Goal: Task Accomplishment & Management: Manage account settings

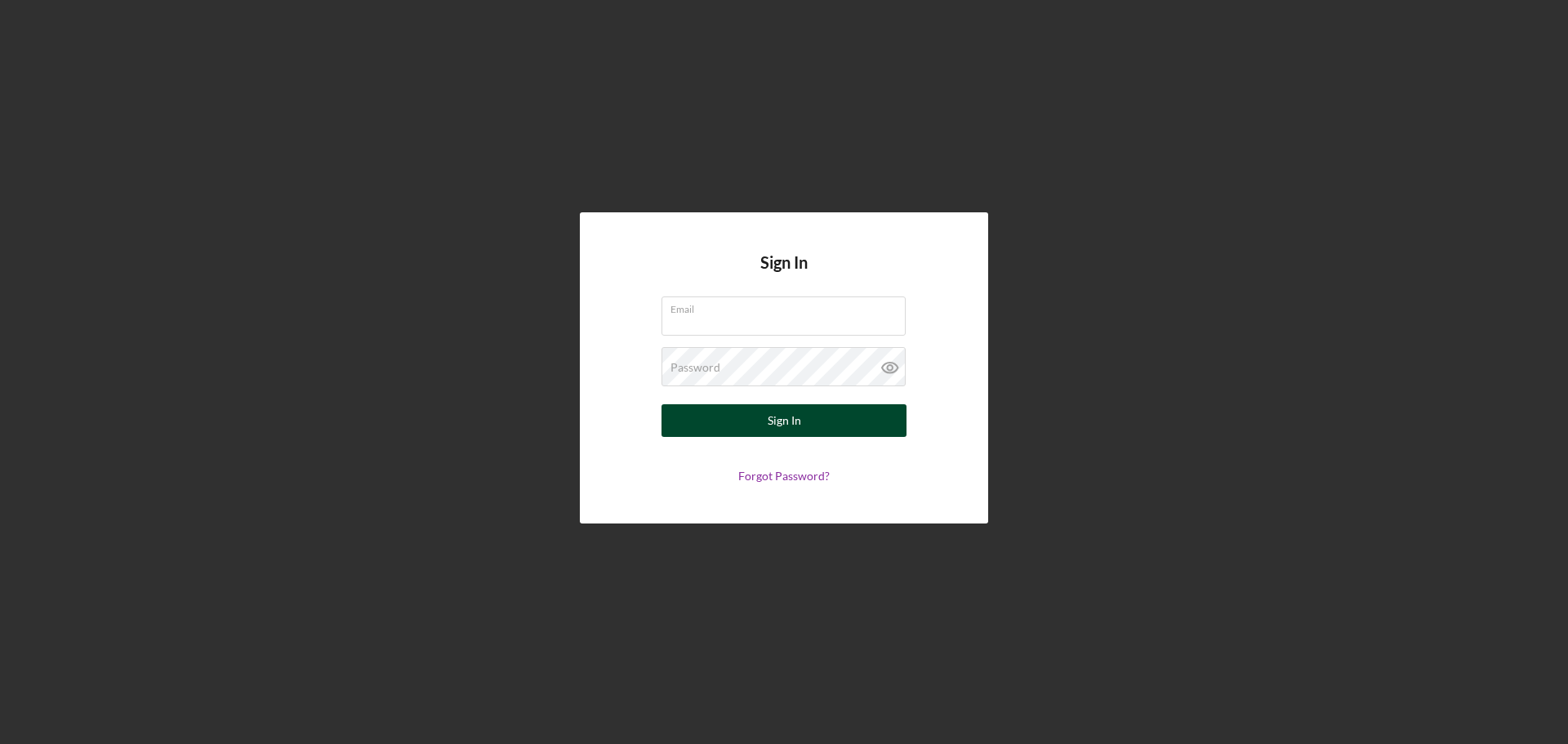
type input "[PERSON_NAME][EMAIL_ADDRESS][DOMAIN_NAME]"
click at [777, 417] on div "Sign In" at bounding box center [784, 420] width 34 height 33
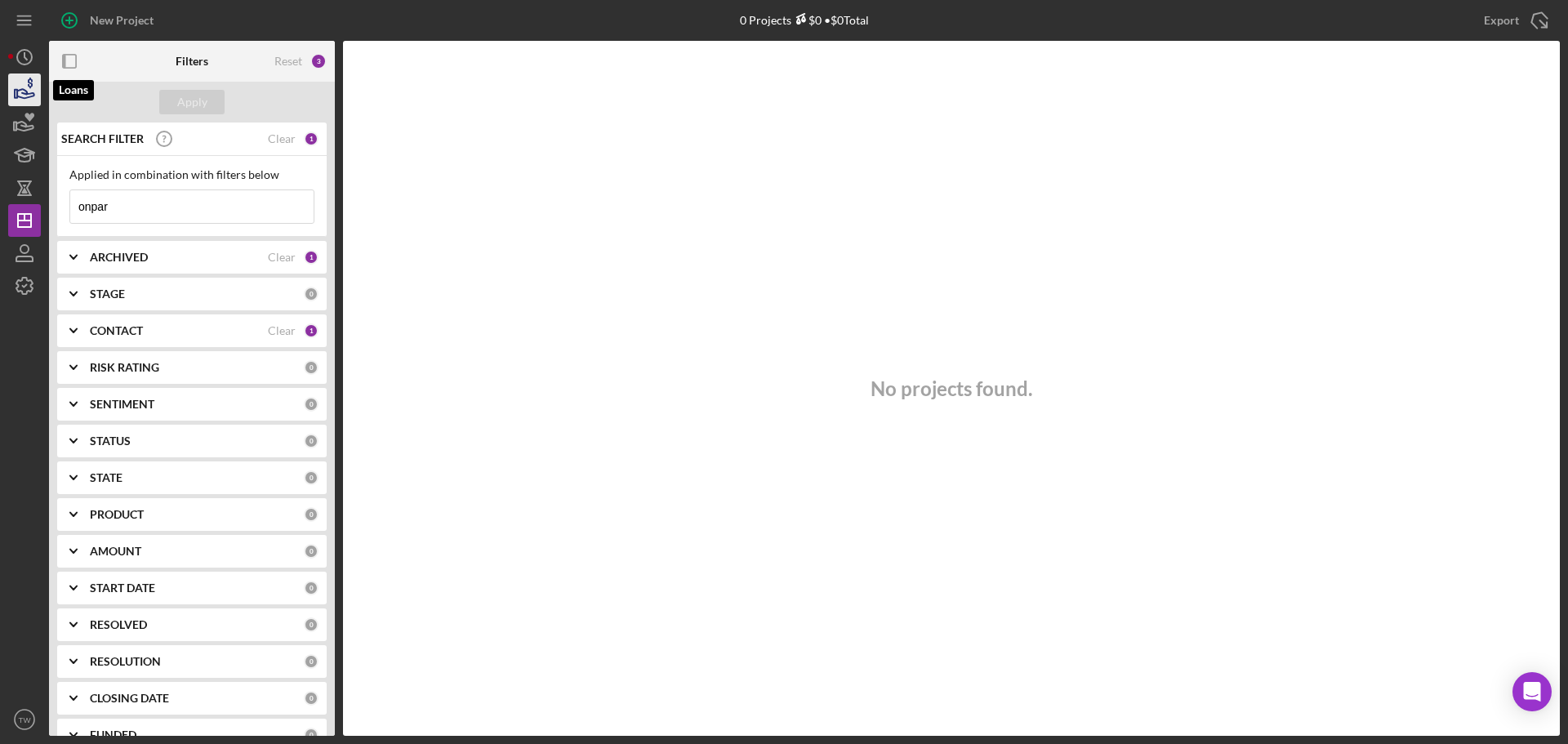
click at [16, 90] on polygon "button" at bounding box center [15, 94] width 3 height 8
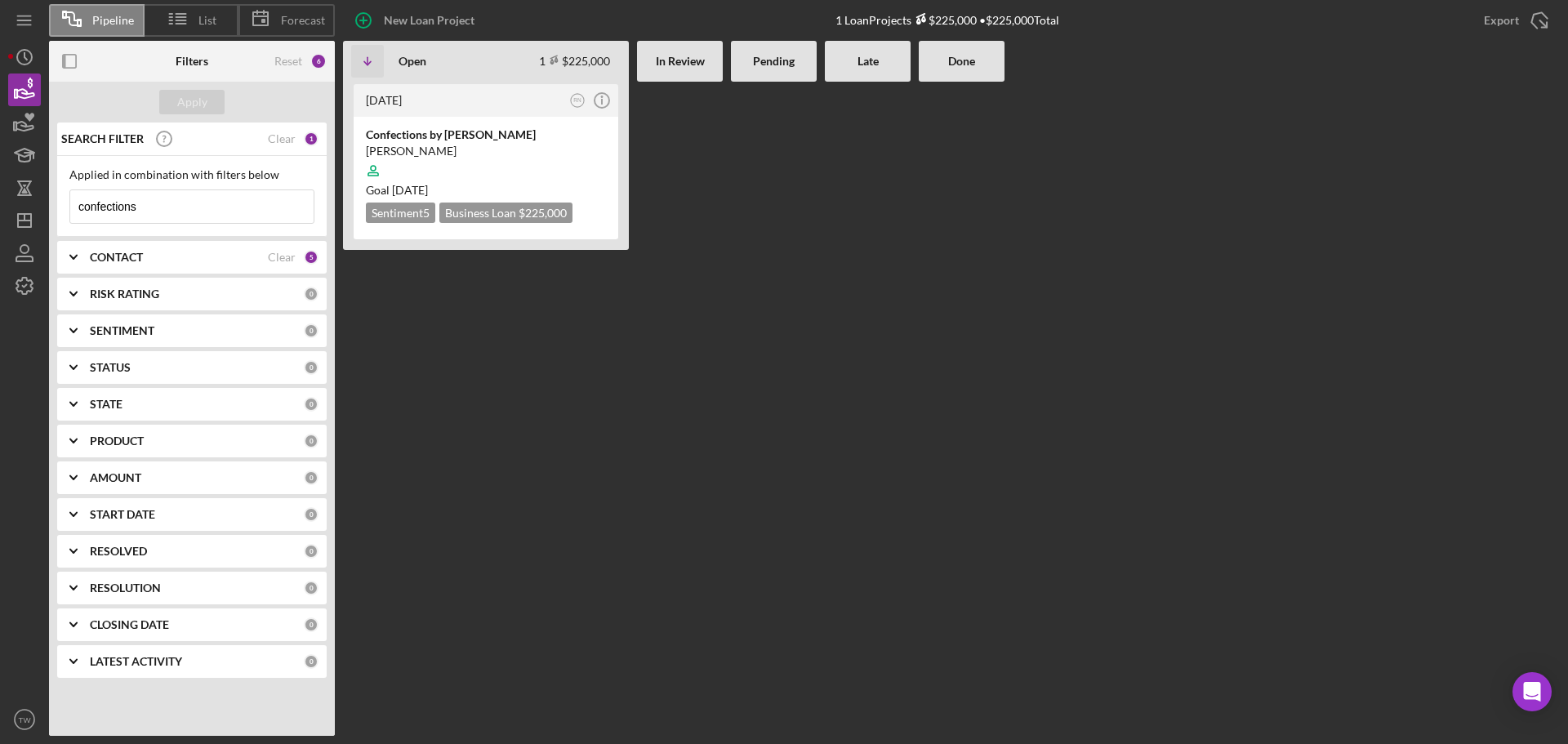
click at [193, 201] on input "confections" at bounding box center [191, 206] width 243 height 33
drag, startPoint x: 193, startPoint y: 201, endPoint x: 62, endPoint y: 211, distance: 131.4
click at [62, 211] on div "Applied in combination with filters below confections Icon/Menu Close" at bounding box center [192, 196] width 269 height 81
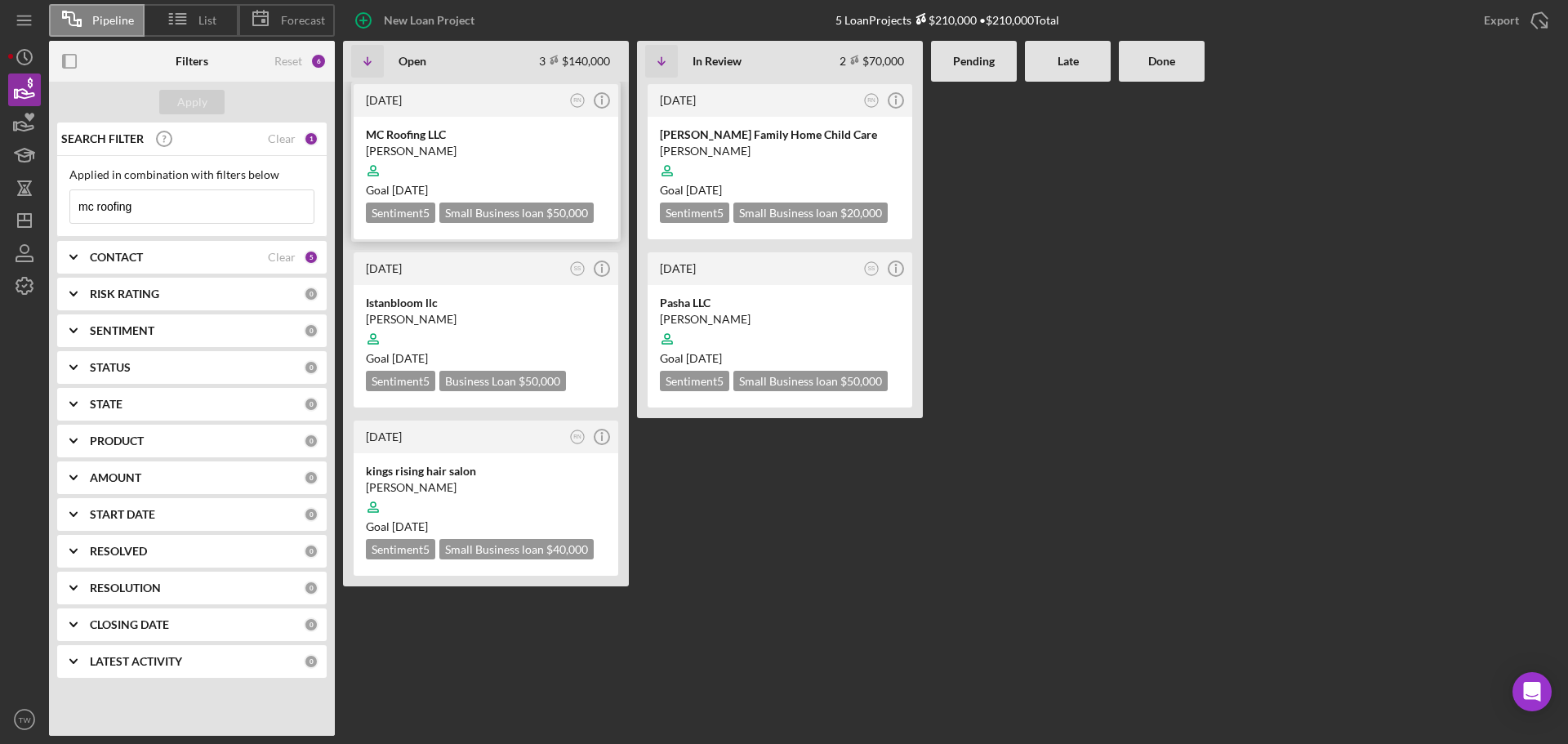
type input "mc roofing"
click at [439, 166] on div at bounding box center [486, 171] width 240 height 31
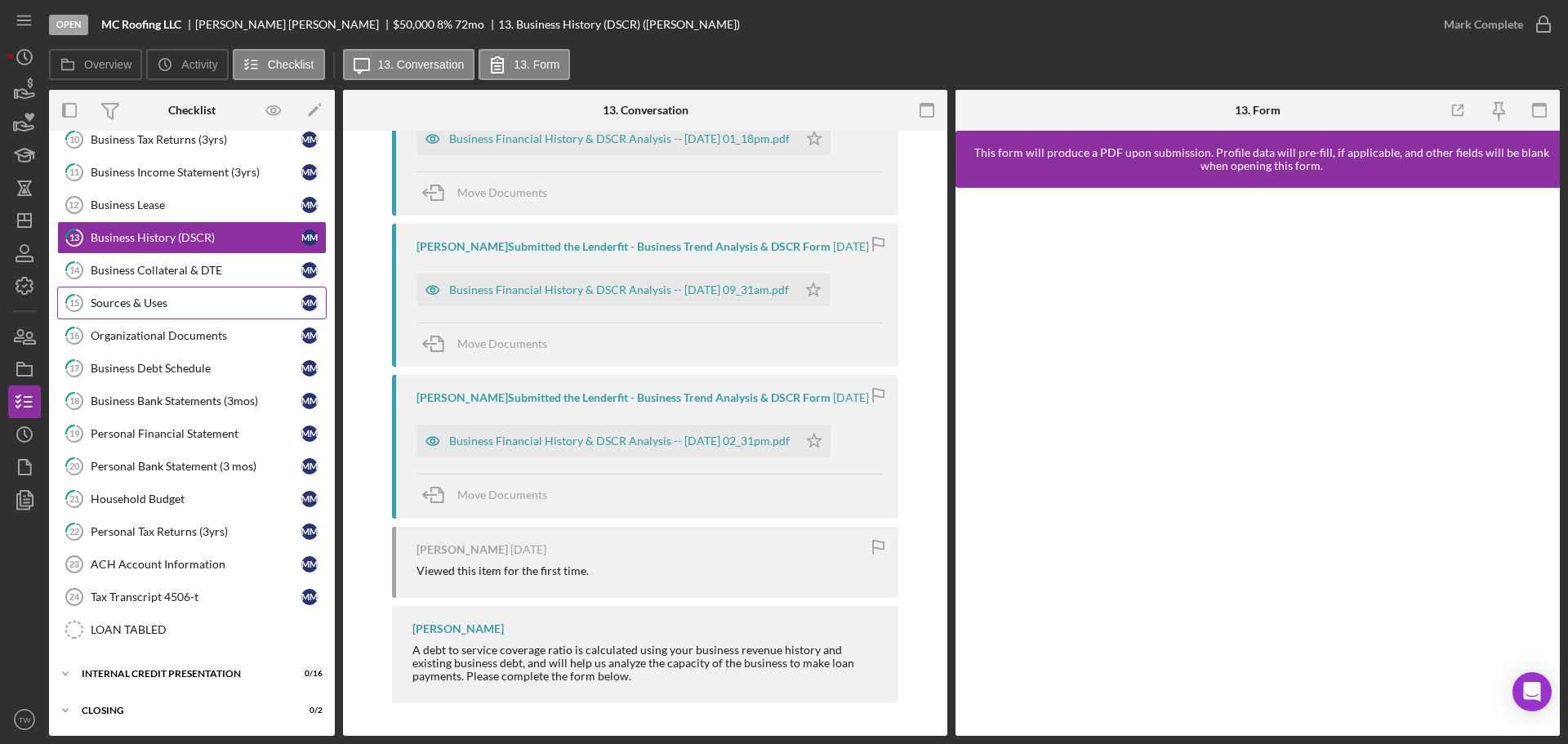
scroll to position [309, 0]
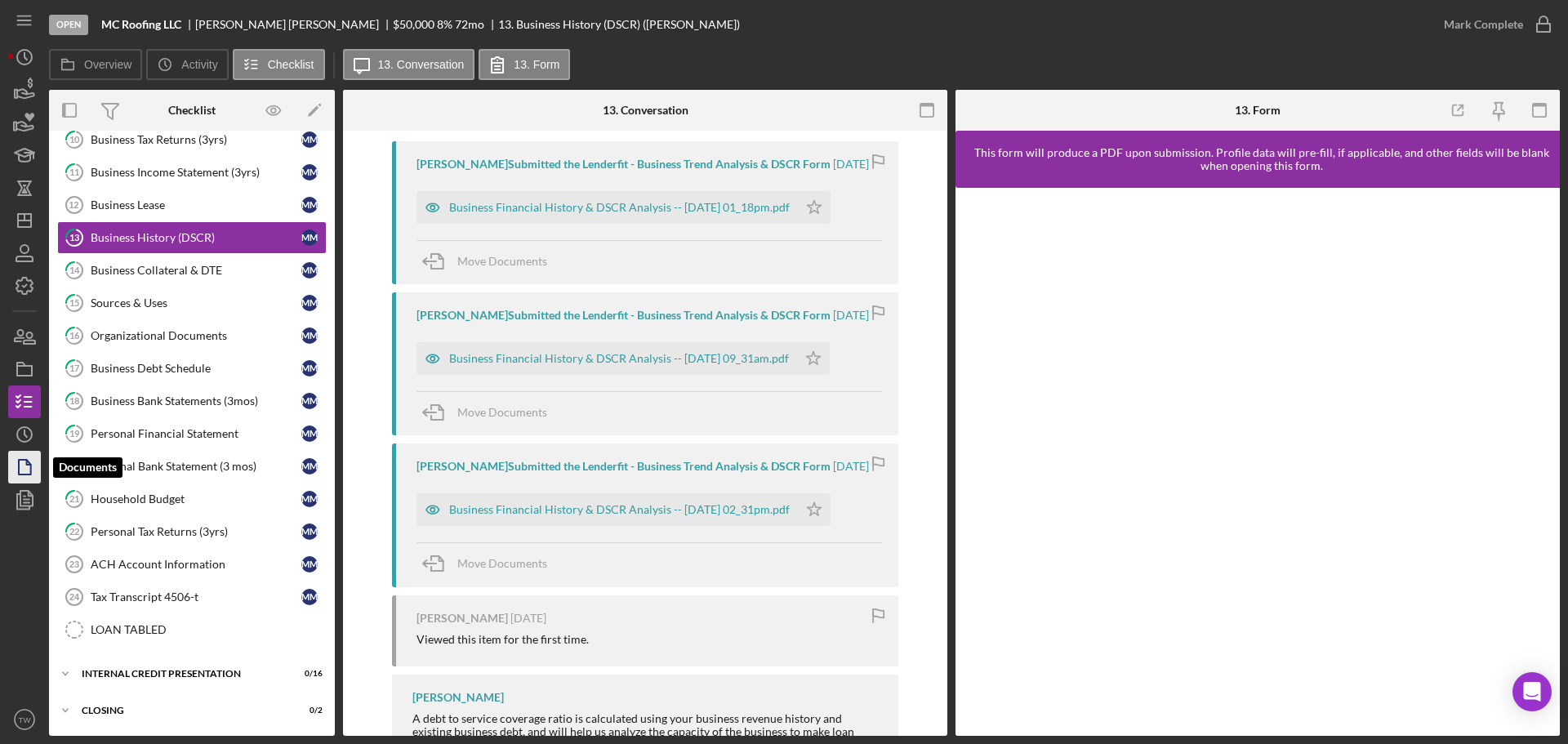
click at [27, 456] on icon "button" at bounding box center [24, 467] width 41 height 41
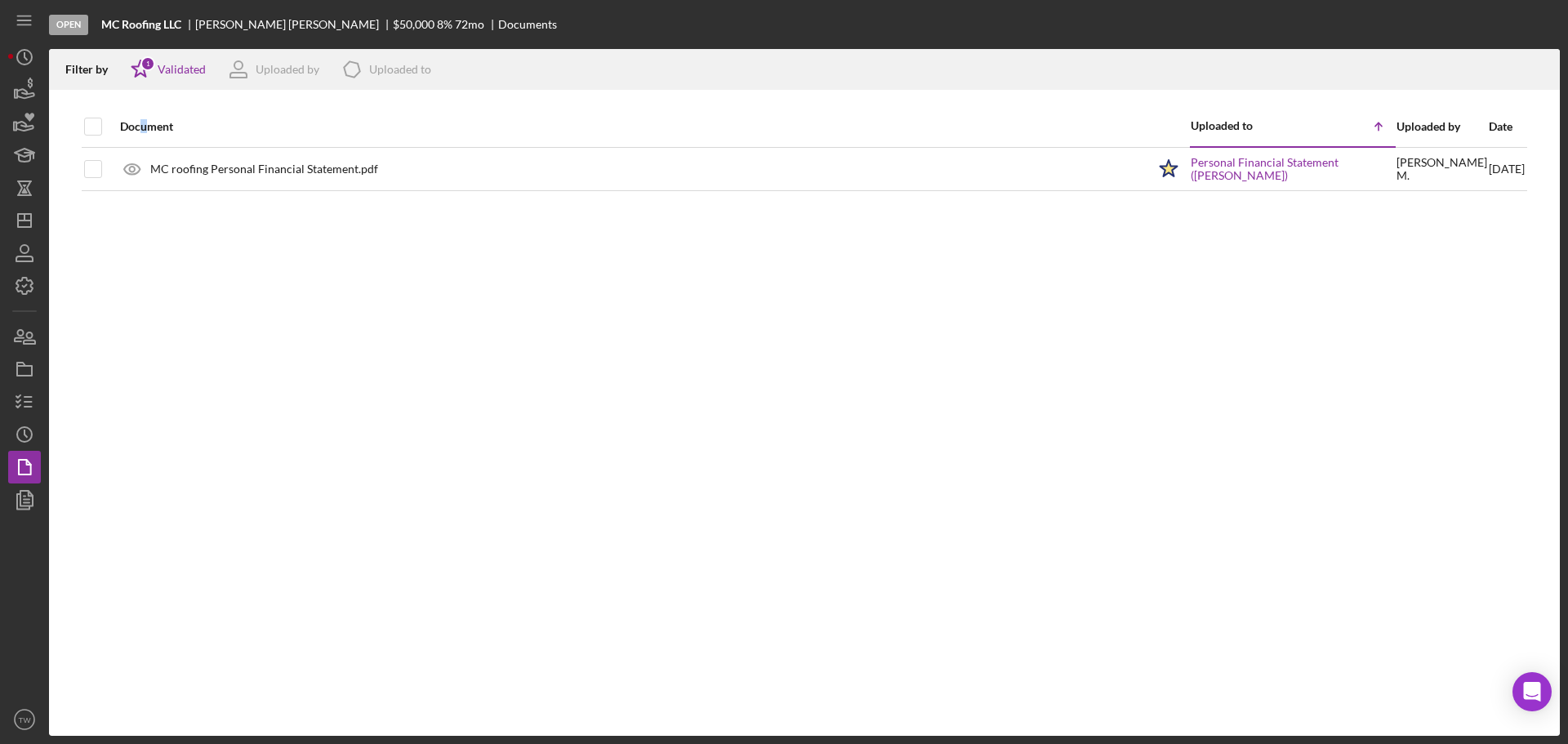
click at [145, 124] on div "Document" at bounding box center [633, 126] width 1027 height 13
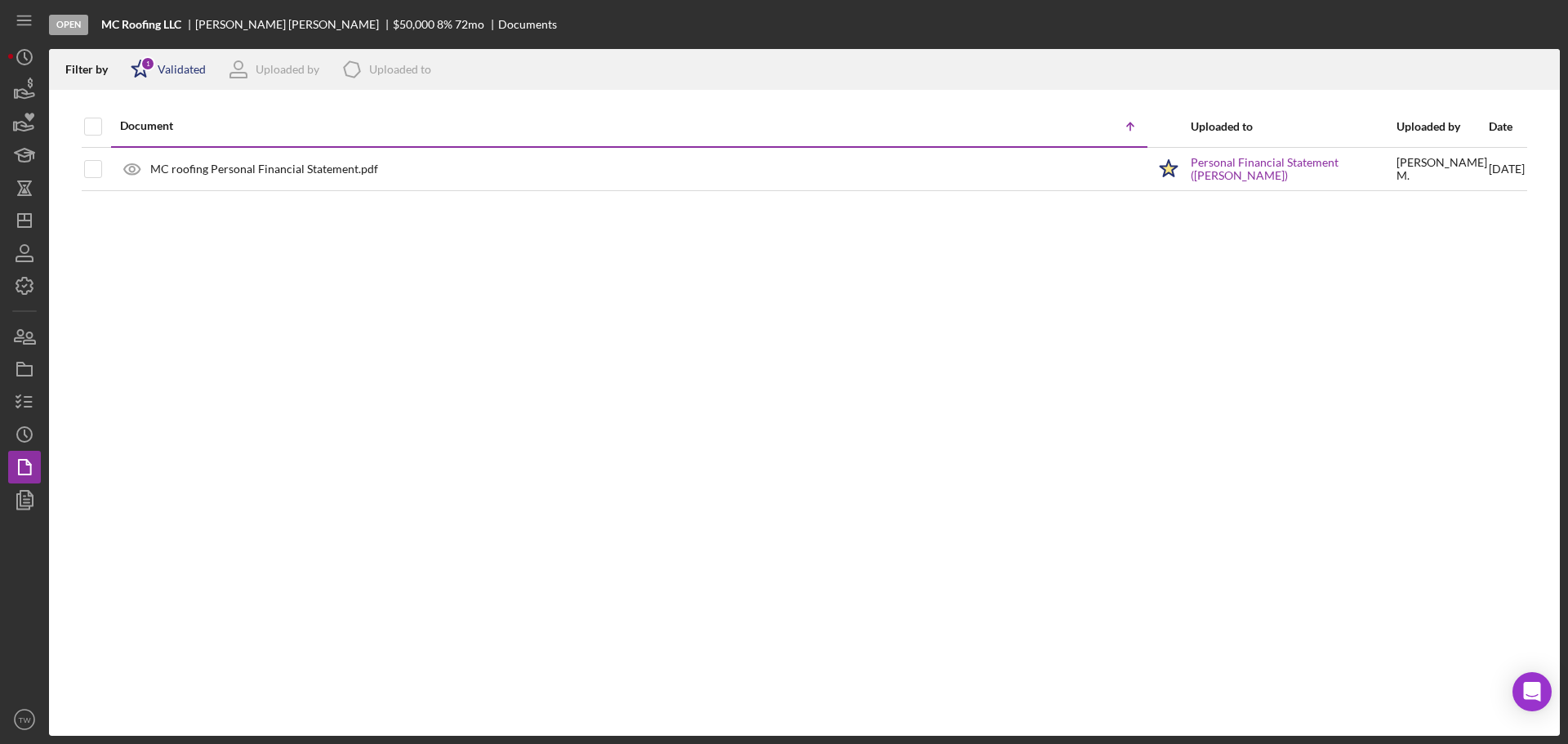
click at [187, 65] on div "Validated" at bounding box center [181, 69] width 48 height 13
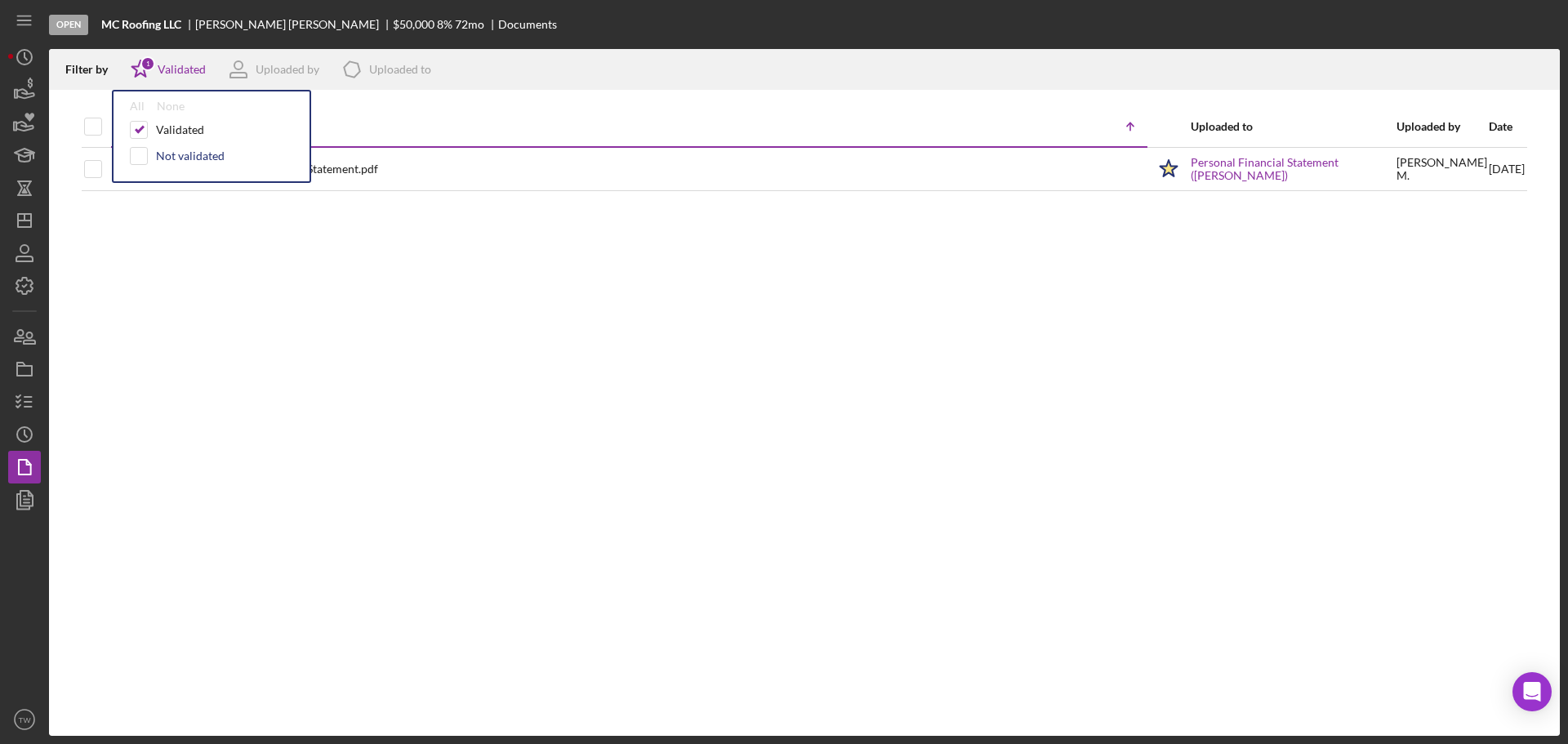
click at [163, 154] on div "Not validated" at bounding box center [189, 156] width 68 height 13
checkbox input "true"
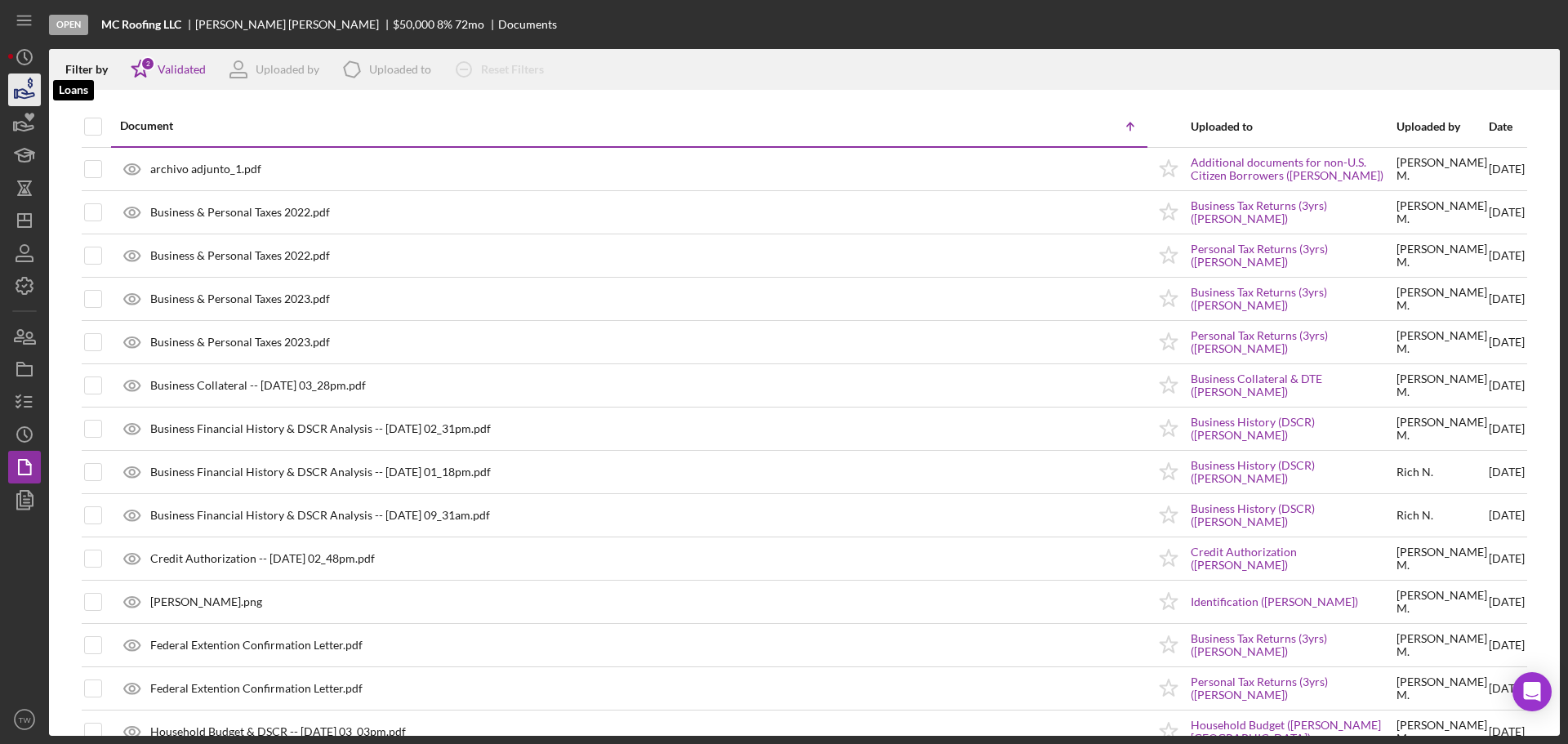
click at [28, 97] on icon "button" at bounding box center [25, 94] width 17 height 9
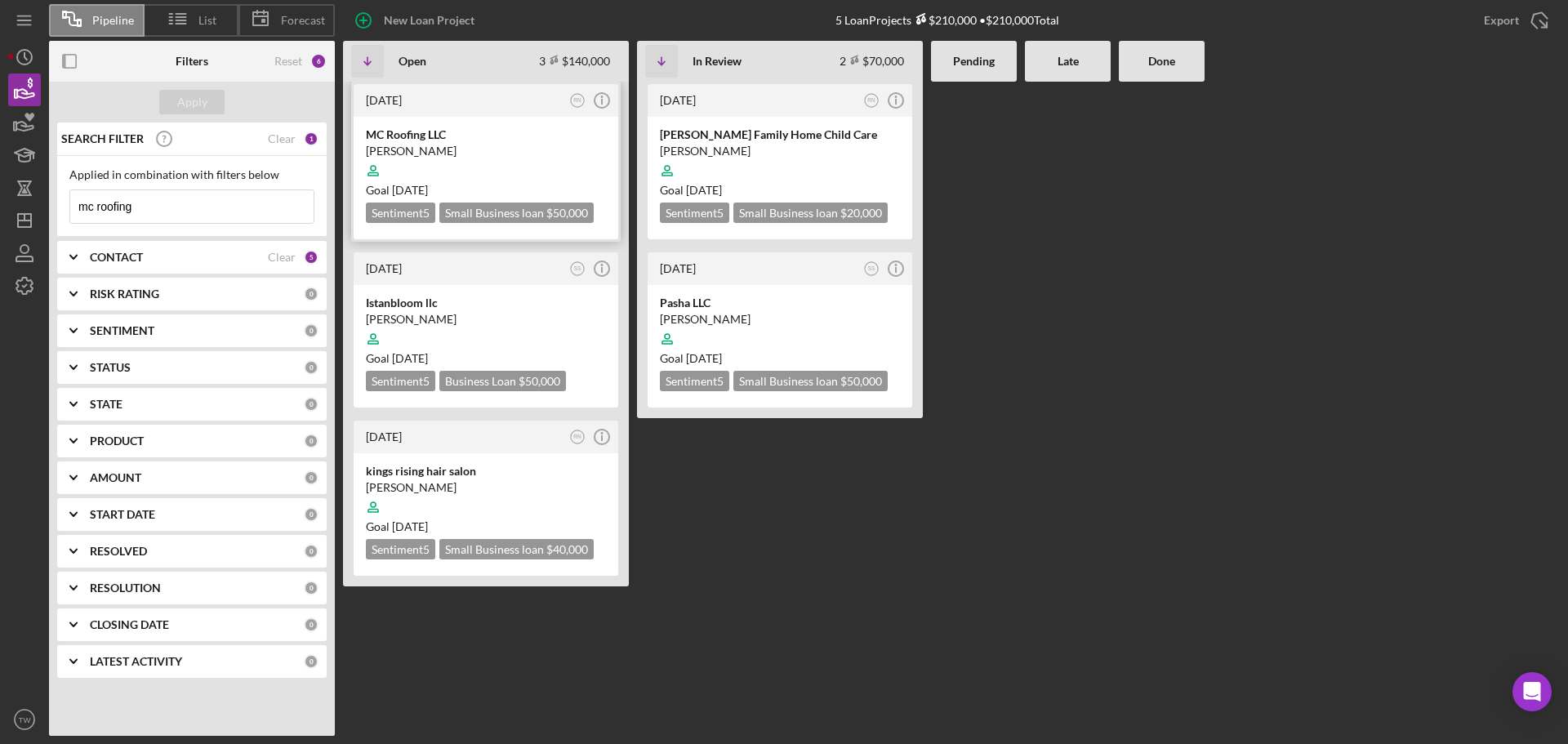
click at [479, 175] on div at bounding box center [486, 171] width 240 height 31
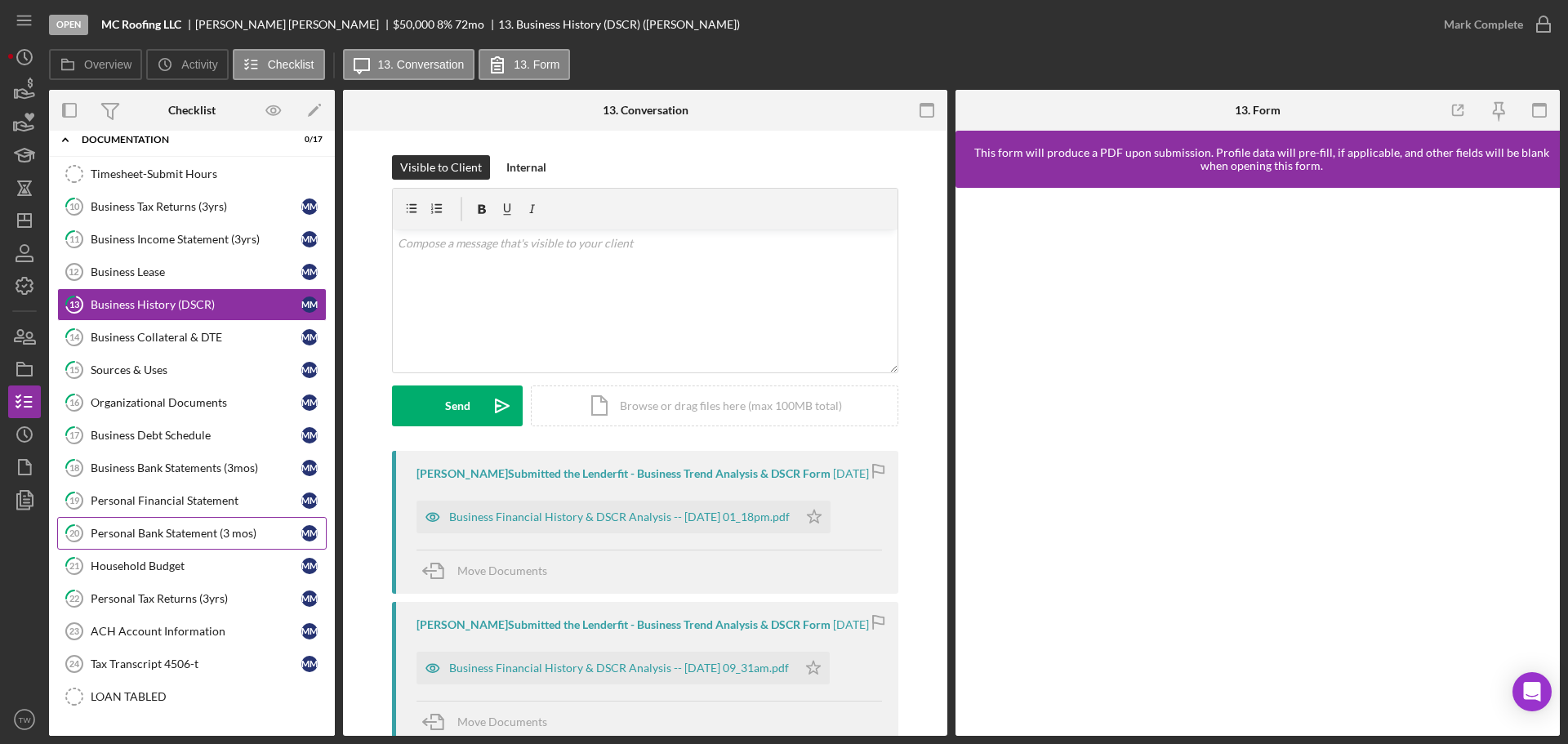
scroll to position [118, 0]
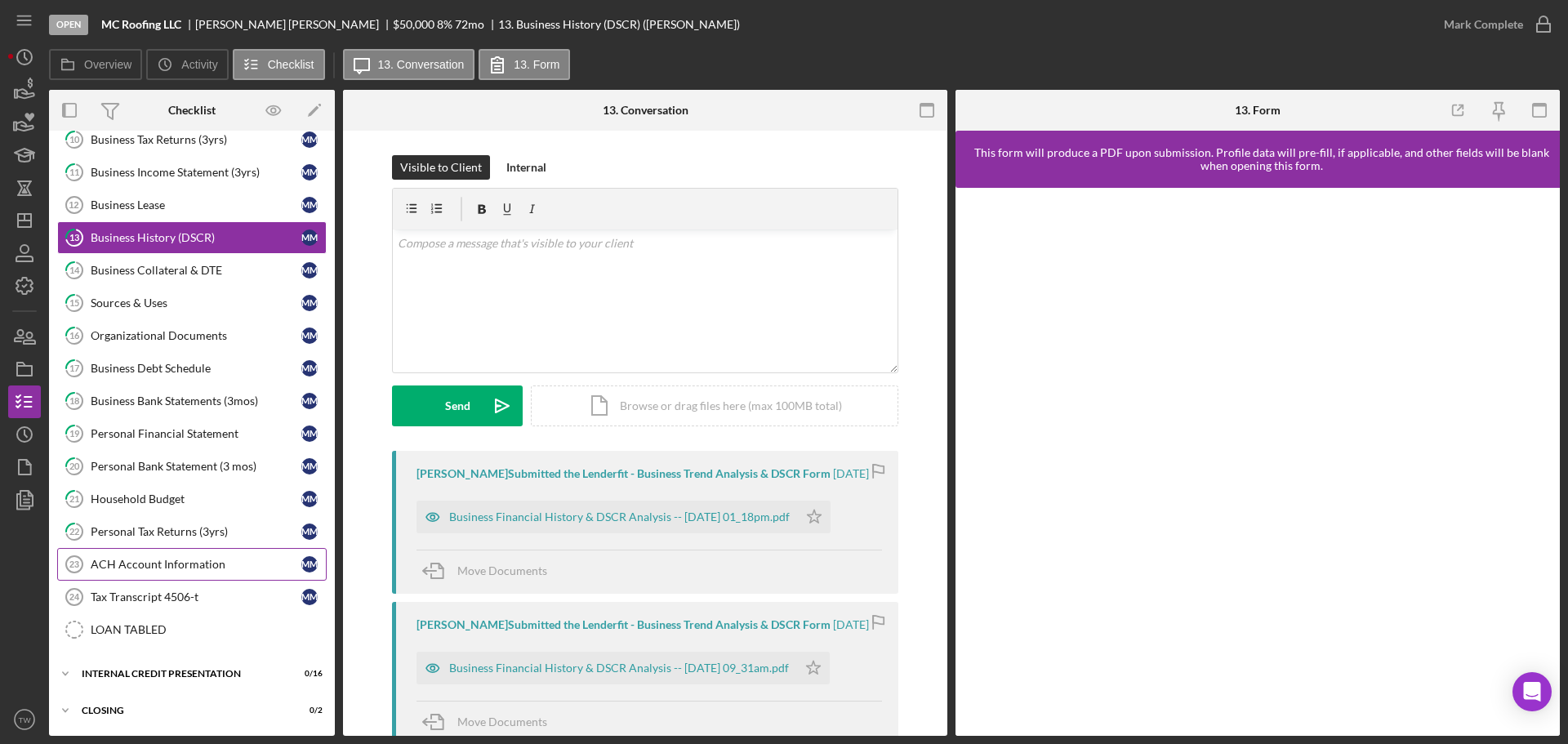
click at [181, 564] on div "ACH Account Information" at bounding box center [197, 564] width 211 height 13
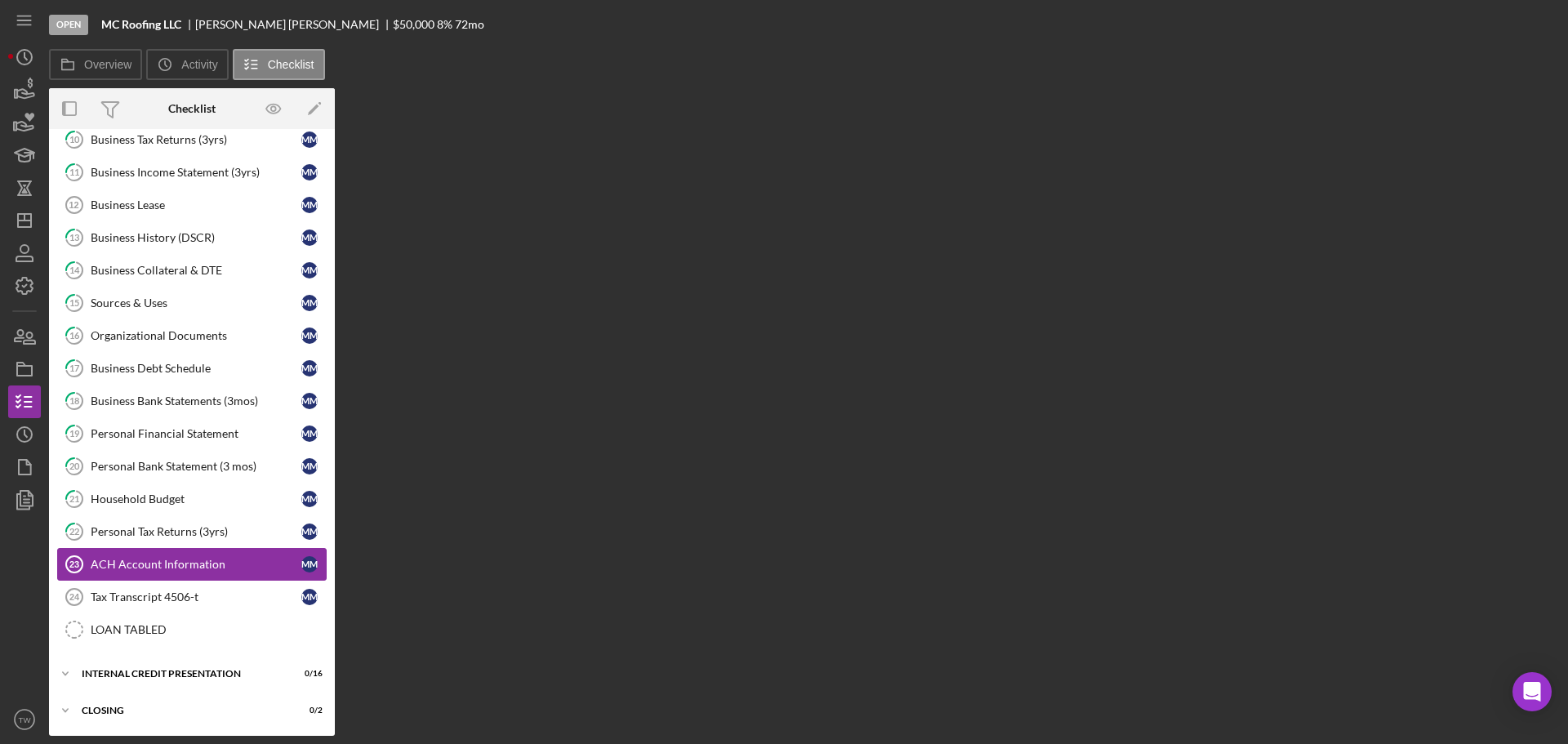
scroll to position [118, 0]
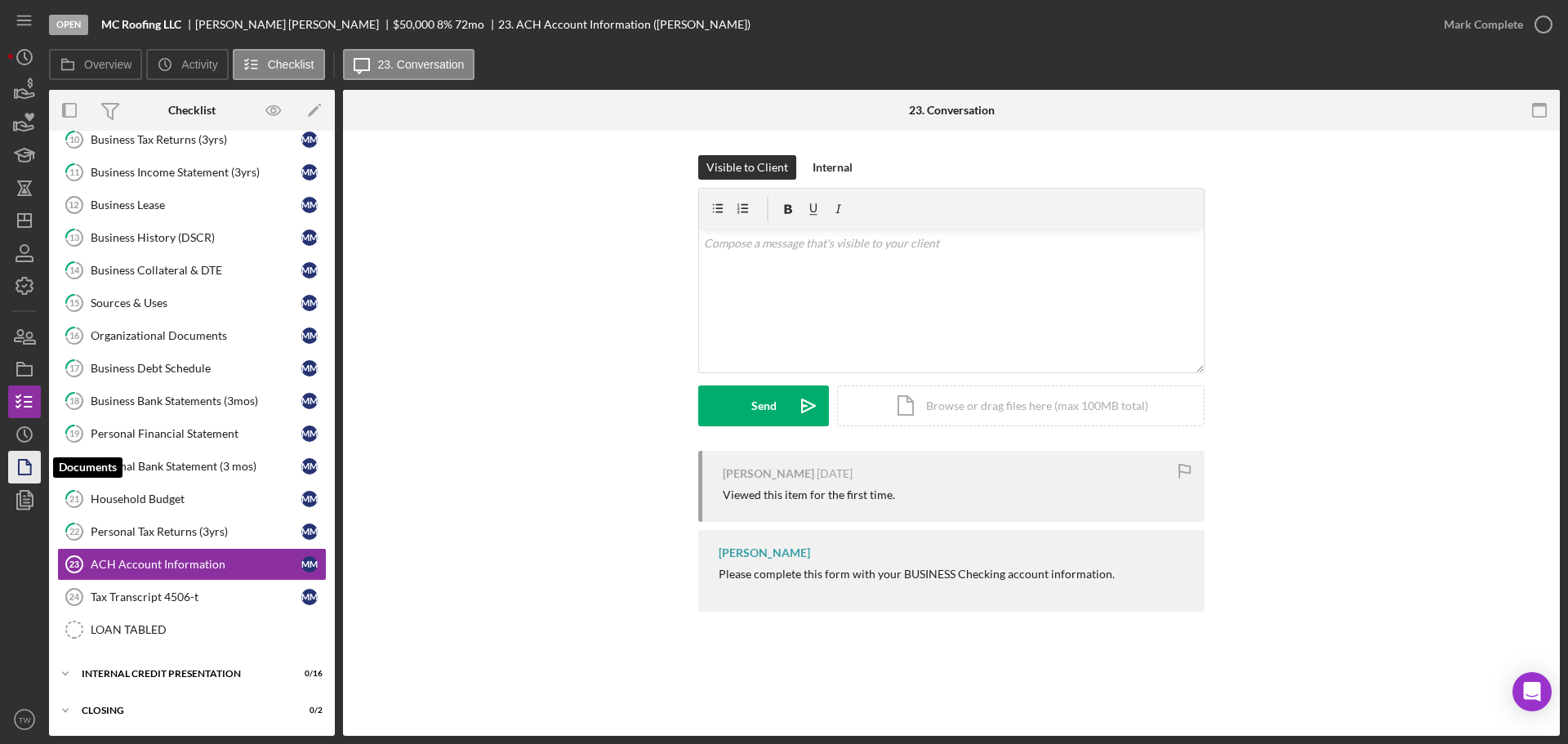
click at [28, 459] on icon "button" at bounding box center [24, 467] width 41 height 41
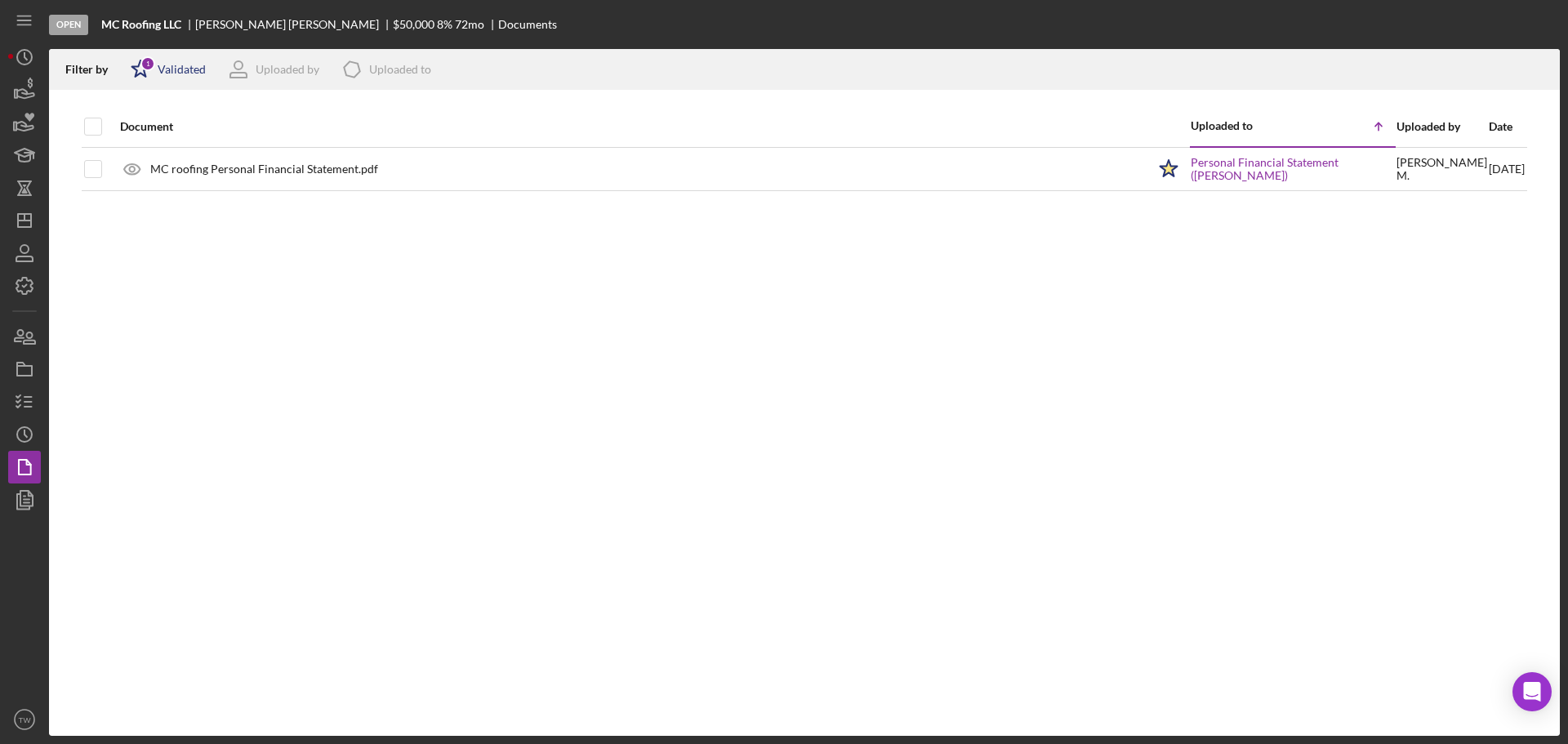
click at [165, 68] on div "Validated" at bounding box center [181, 69] width 48 height 13
click at [133, 159] on input "checkbox" at bounding box center [139, 156] width 16 height 16
checkbox input "true"
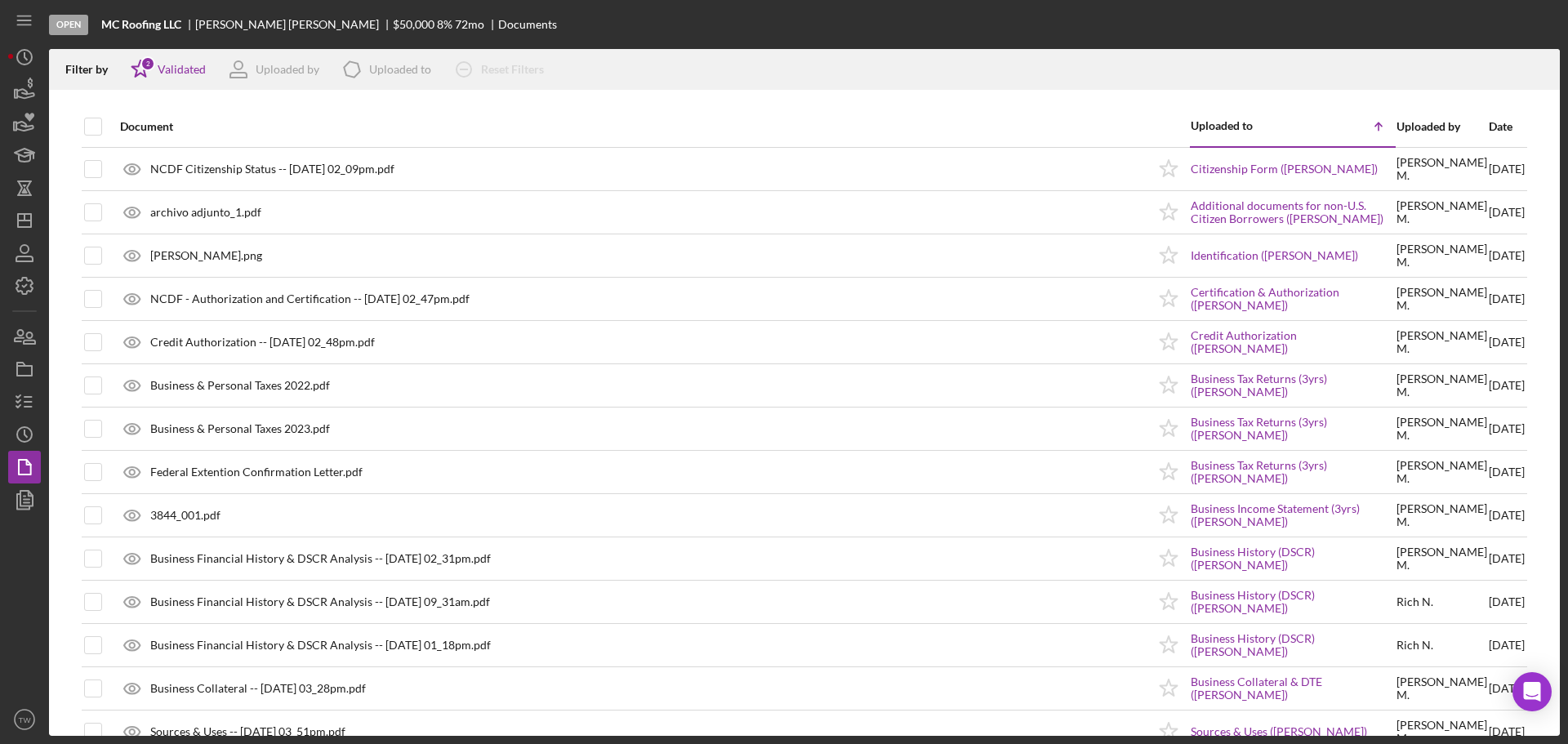
click at [599, 118] on div "Document" at bounding box center [633, 126] width 1027 height 39
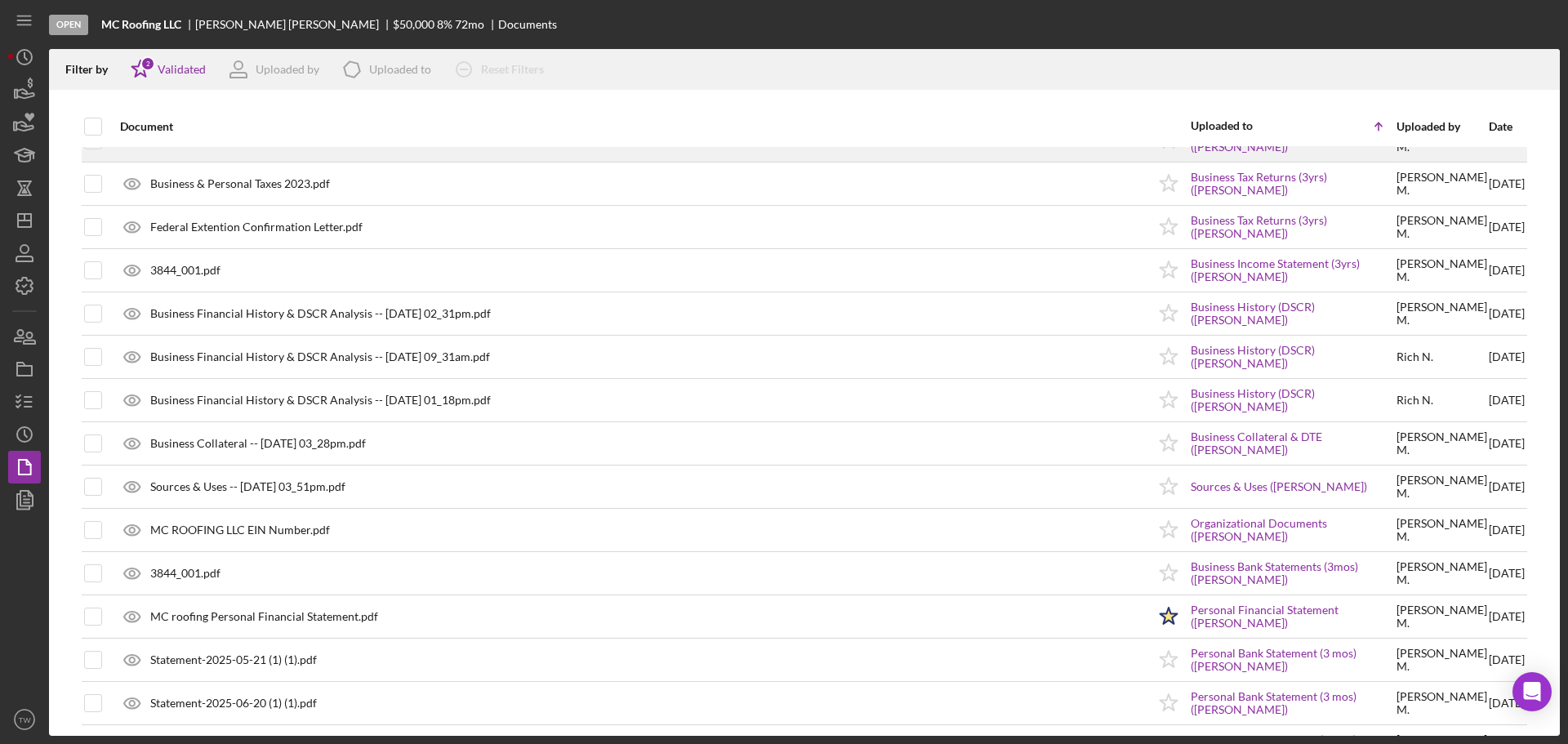
scroll to position [327, 0]
